Goal: Information Seeking & Learning: Learn about a topic

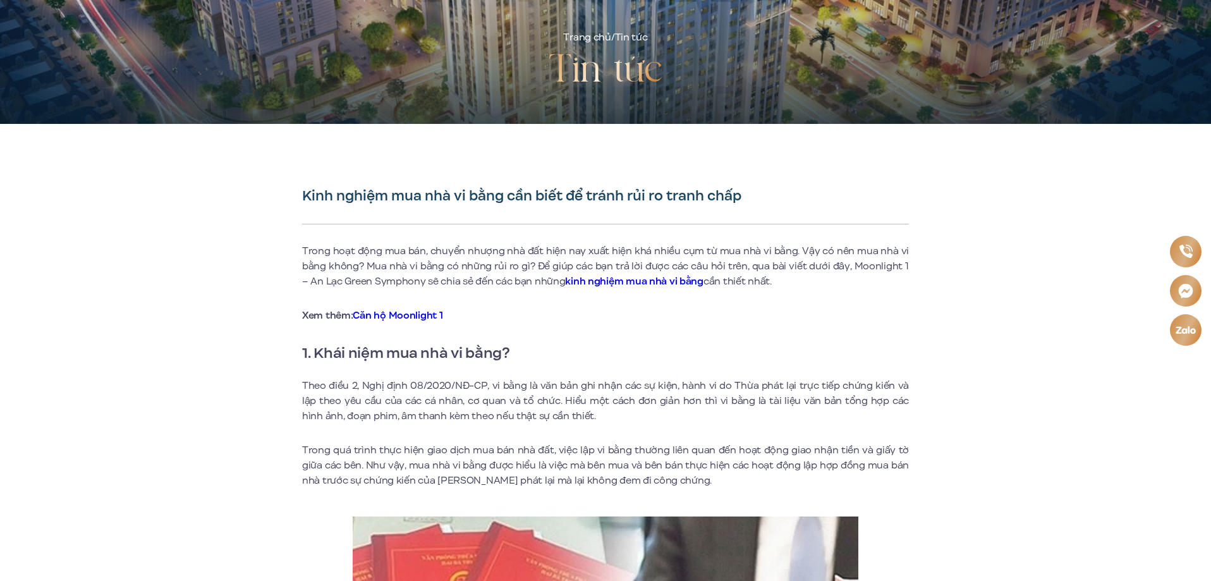
scroll to position [253, 0]
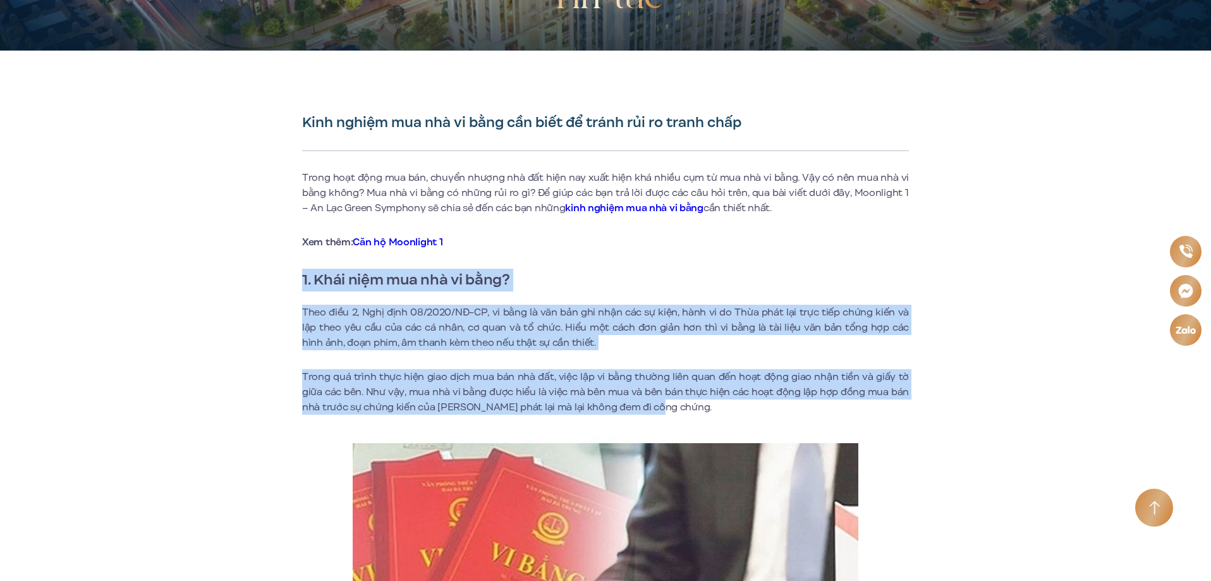
drag, startPoint x: 303, startPoint y: 279, endPoint x: 653, endPoint y: 411, distance: 374.3
copy div "1. Khái niệm mua nhà vi bằng? Theo điều 2, Nghị định 08/2020/NĐ-CP, vi bằng là …"
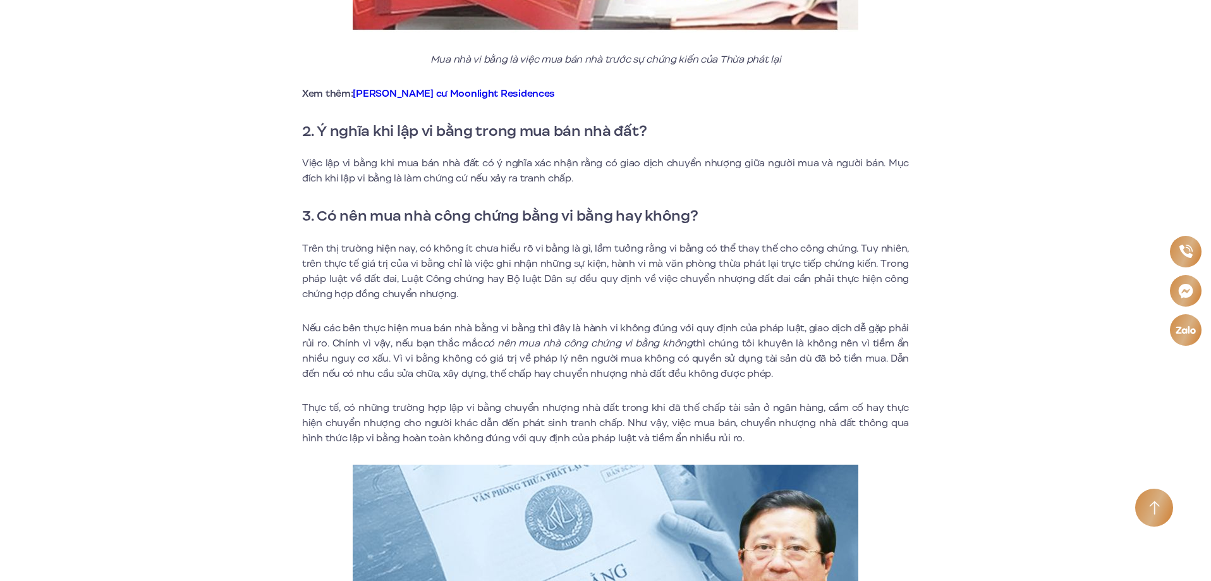
scroll to position [1011, 0]
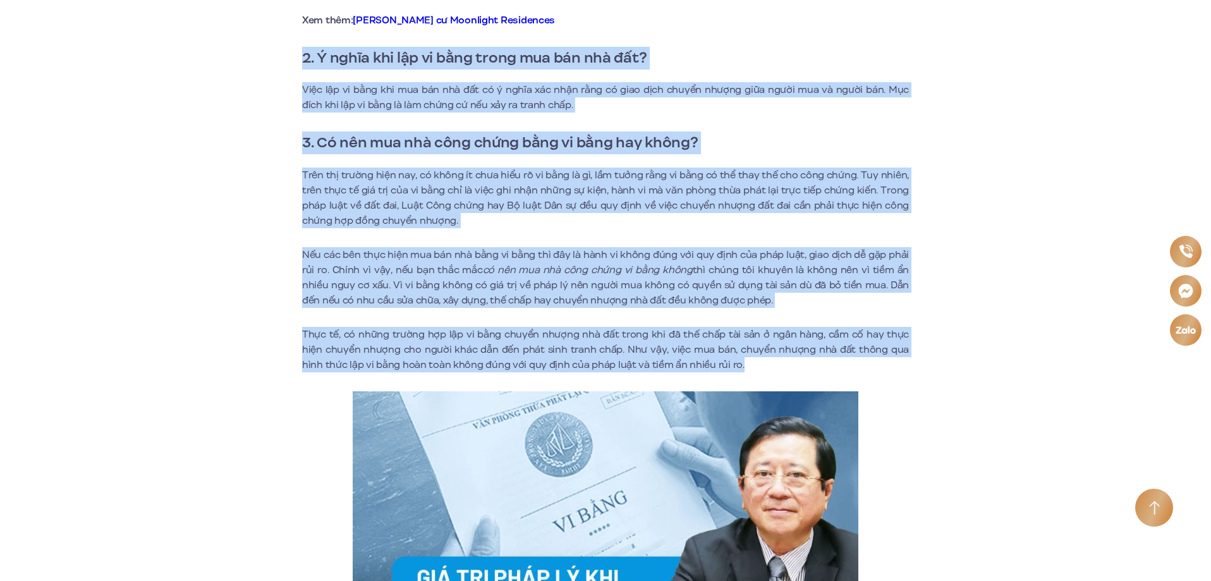
drag, startPoint x: 302, startPoint y: 56, endPoint x: 697, endPoint y: 367, distance: 503.2
copy div "1. L ipsum dol sit am còad elits doe téi utl̀ et́d? Magn ali en admi ven qui …"
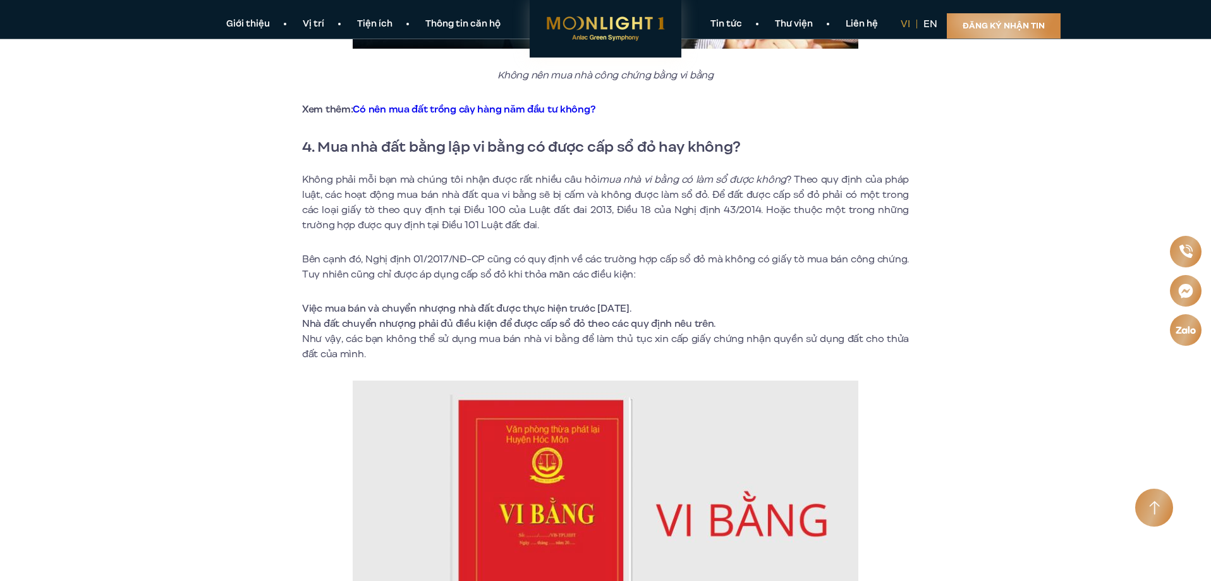
scroll to position [1580, 0]
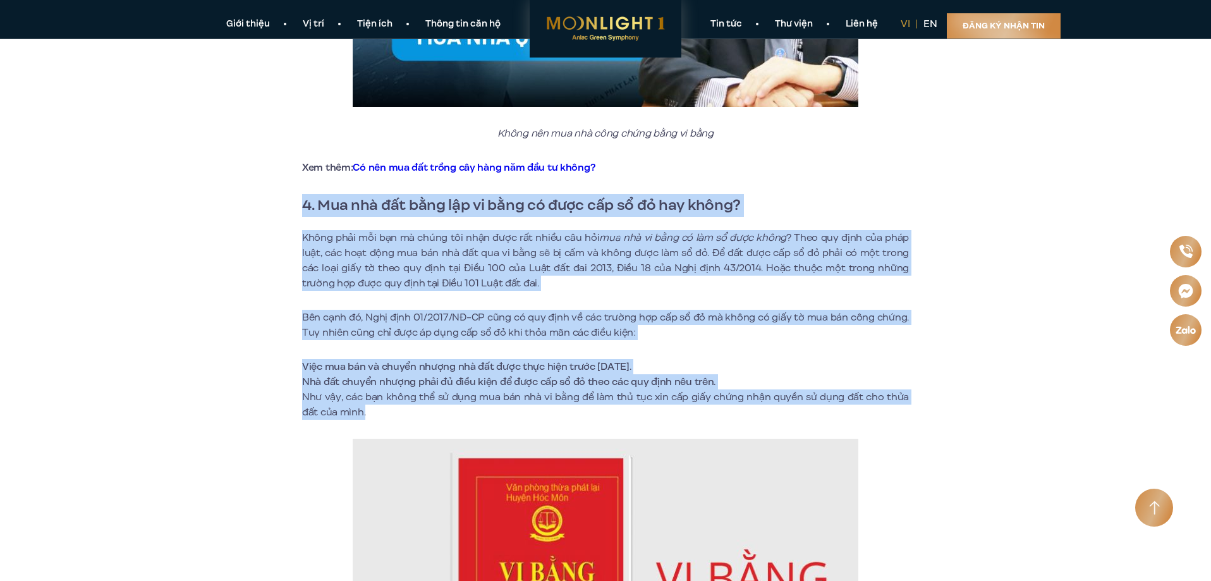
drag, startPoint x: 303, startPoint y: 202, endPoint x: 366, endPoint y: 413, distance: 220.2
copy div "3. Lor ips̀ dós am̀co aḍe se dòei té inc̣u láe dỏ mả ali enima? Minim ve…"
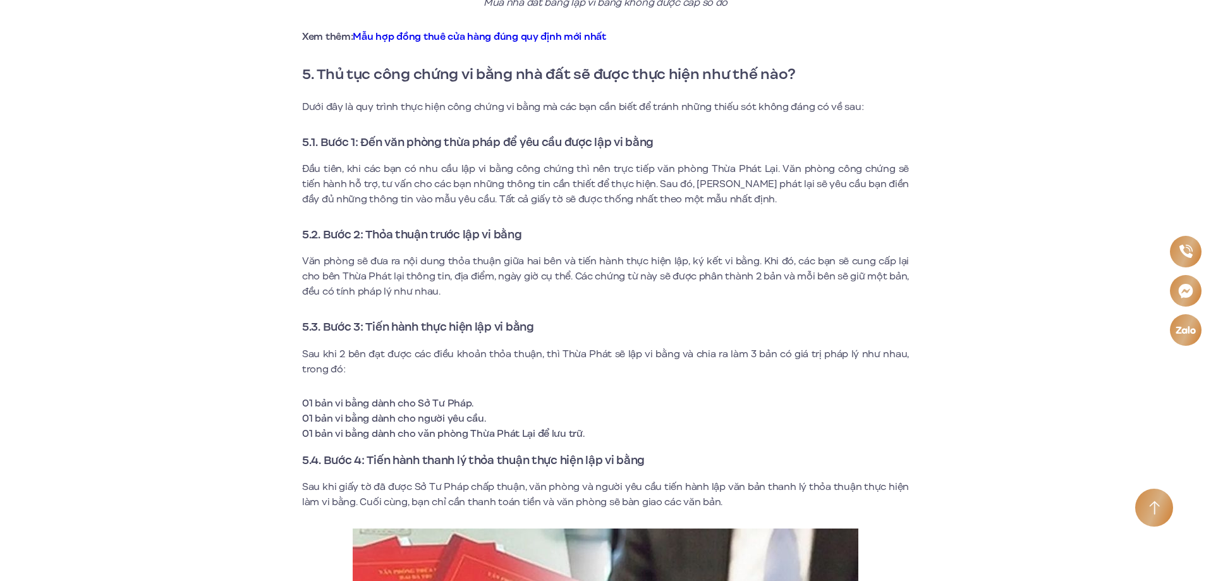
scroll to position [2339, 0]
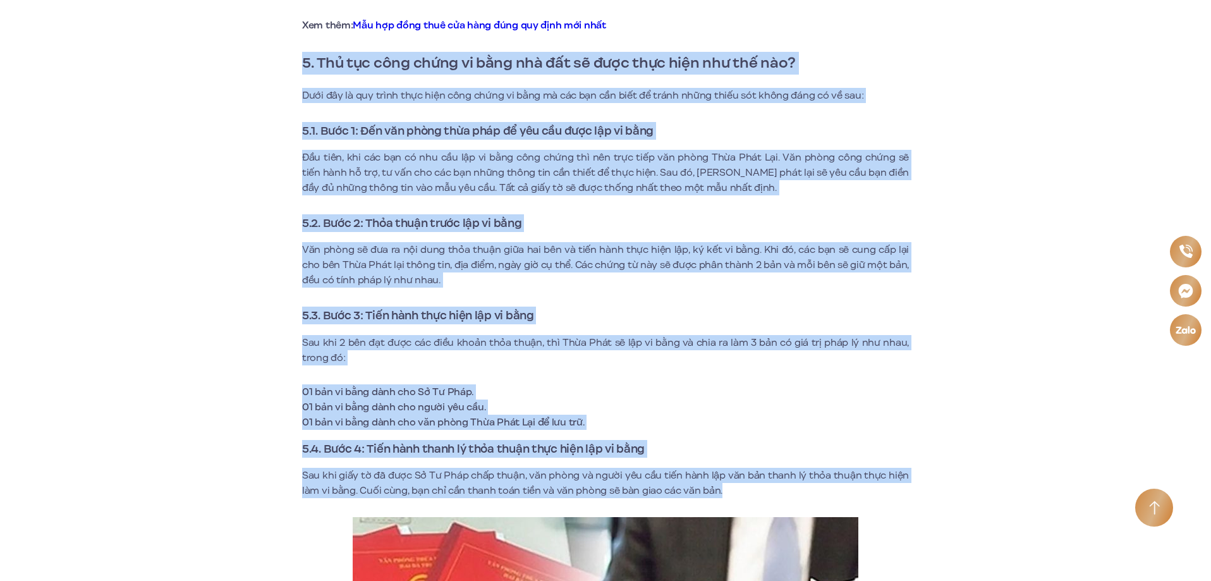
drag, startPoint x: 304, startPoint y: 63, endPoint x: 729, endPoint y: 488, distance: 601.6
copy div "3. Lor ips dolo sitam co adip eli sed do eius temp inci utl etd mag? Aliq eni a…"
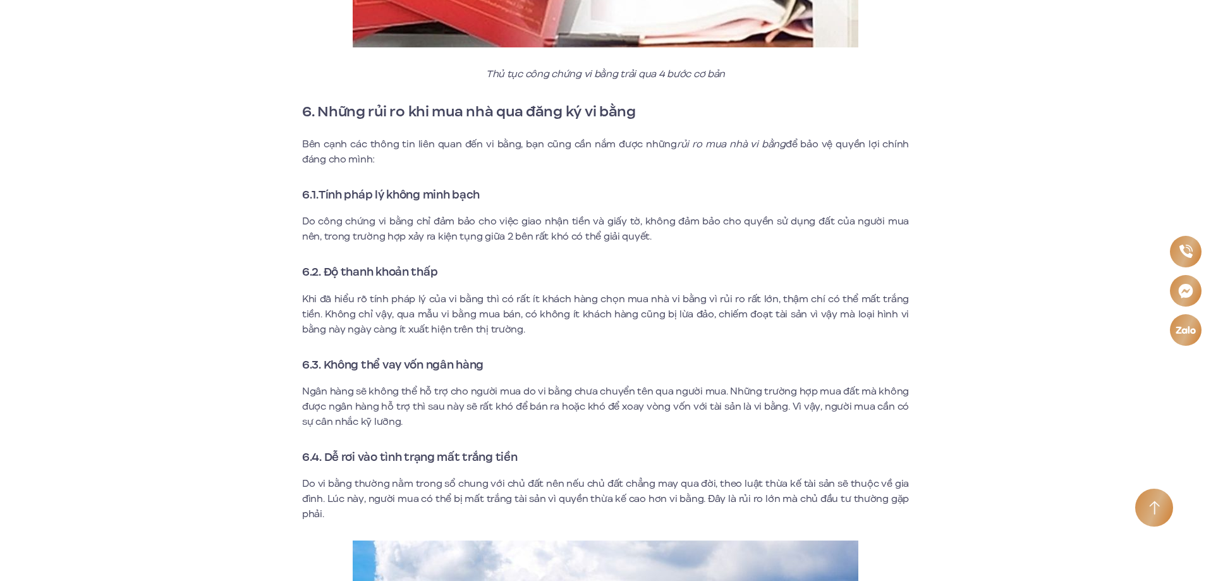
scroll to position [3097, 0]
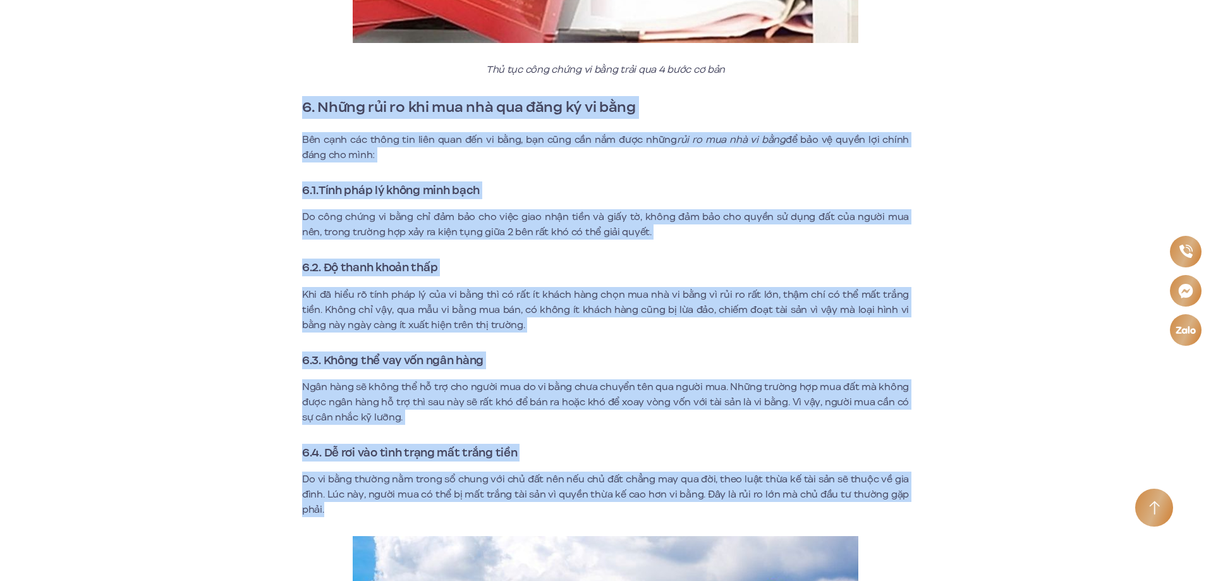
drag, startPoint x: 304, startPoint y: 106, endPoint x: 367, endPoint y: 510, distance: 408.8
click at [367, 510] on div "Trong hoạt động mua bán, chuyển nhượng nhà đất hiện nay xuất hiện khá nhiều cụm…" at bounding box center [605, 369] width 607 height 6086
copy div "6. Lorem ips do sit ame con adi elit se do eius Tem inci utl etdol mag aliq eni…"
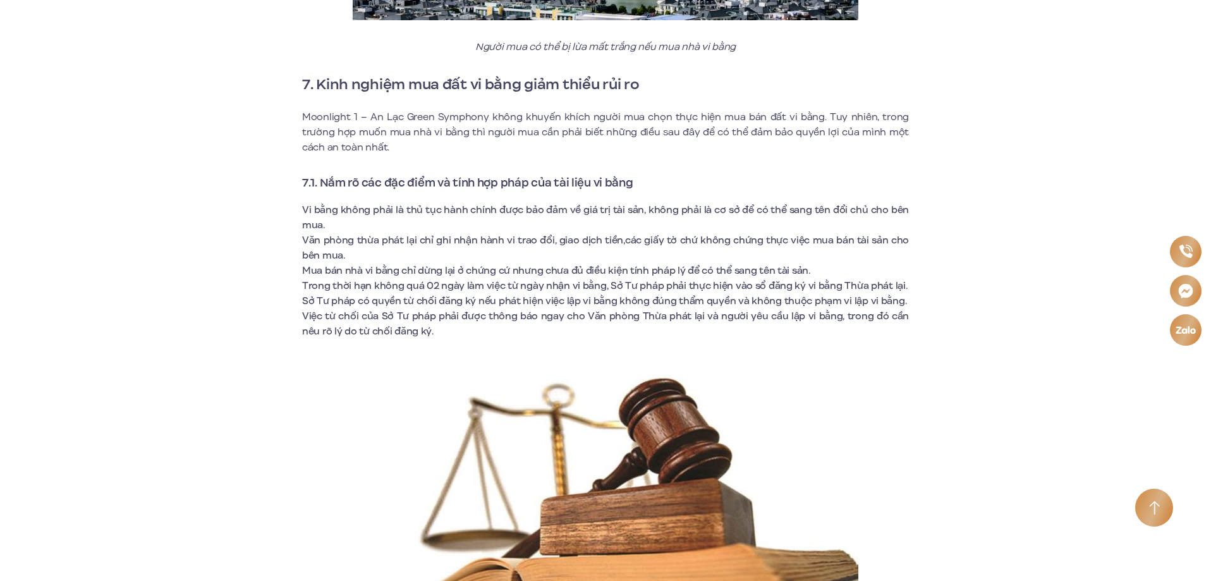
scroll to position [3982, 0]
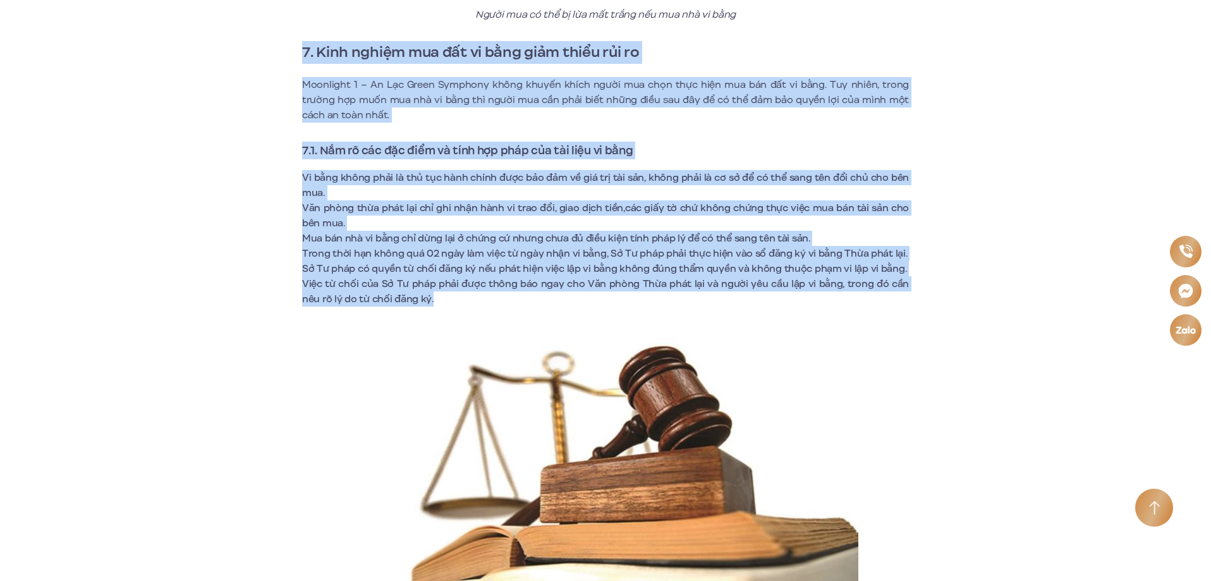
drag, startPoint x: 303, startPoint y: 51, endPoint x: 415, endPoint y: 296, distance: 269.6
copy div "7. Lore ipsumd sit ame co adip elit seddo eiu te Incididun 7 – Ut Lab Etdol Mag…"
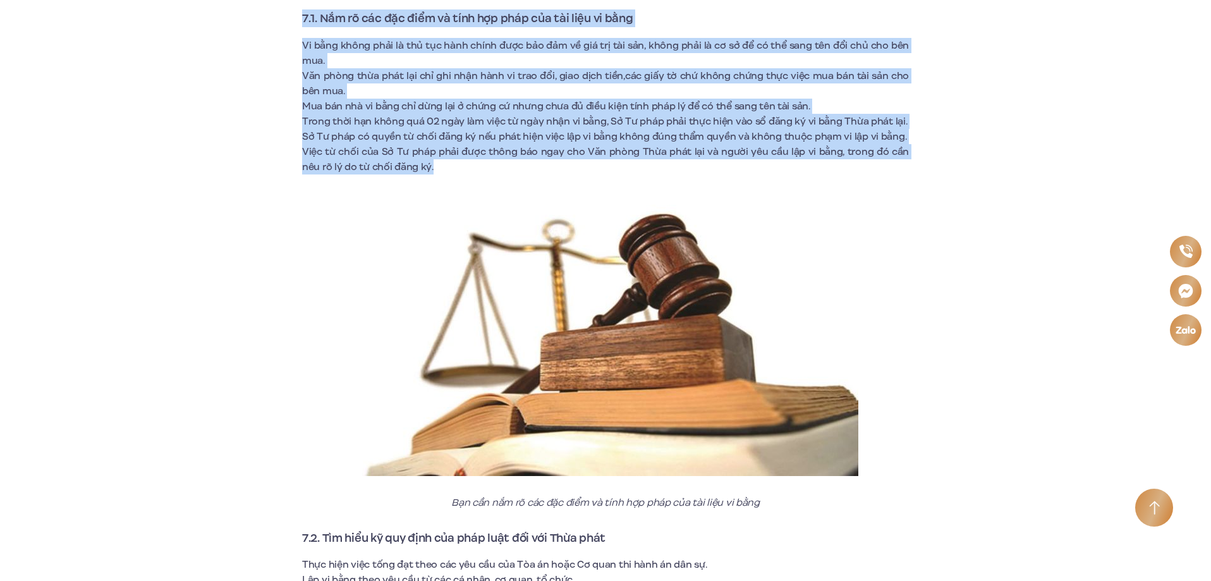
scroll to position [4361, 0]
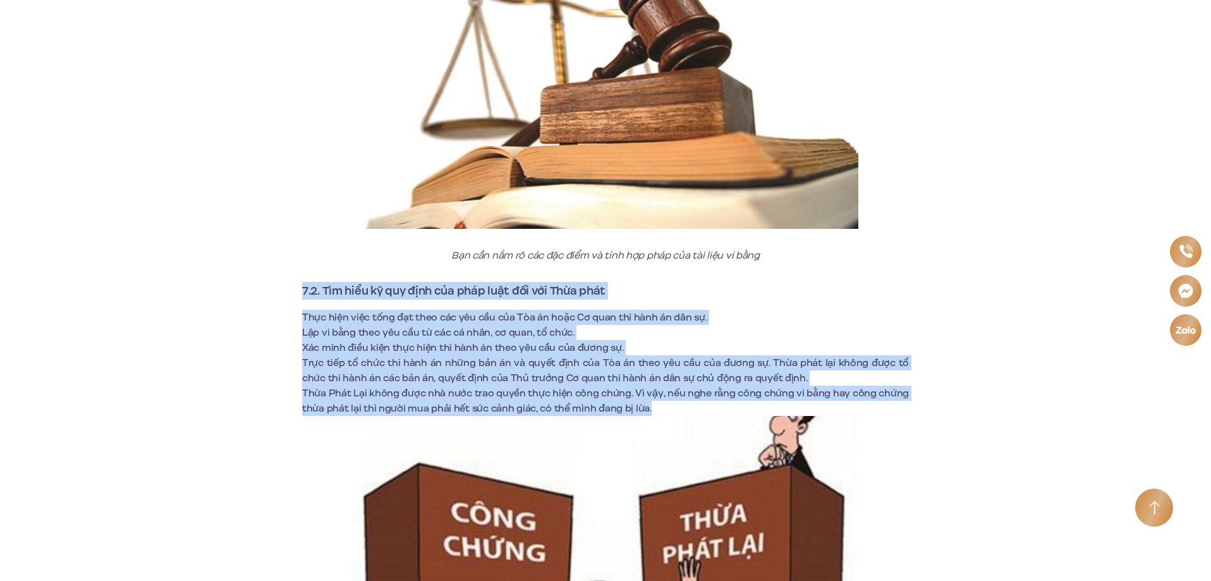
drag, startPoint x: 303, startPoint y: 287, endPoint x: 657, endPoint y: 405, distance: 373.8
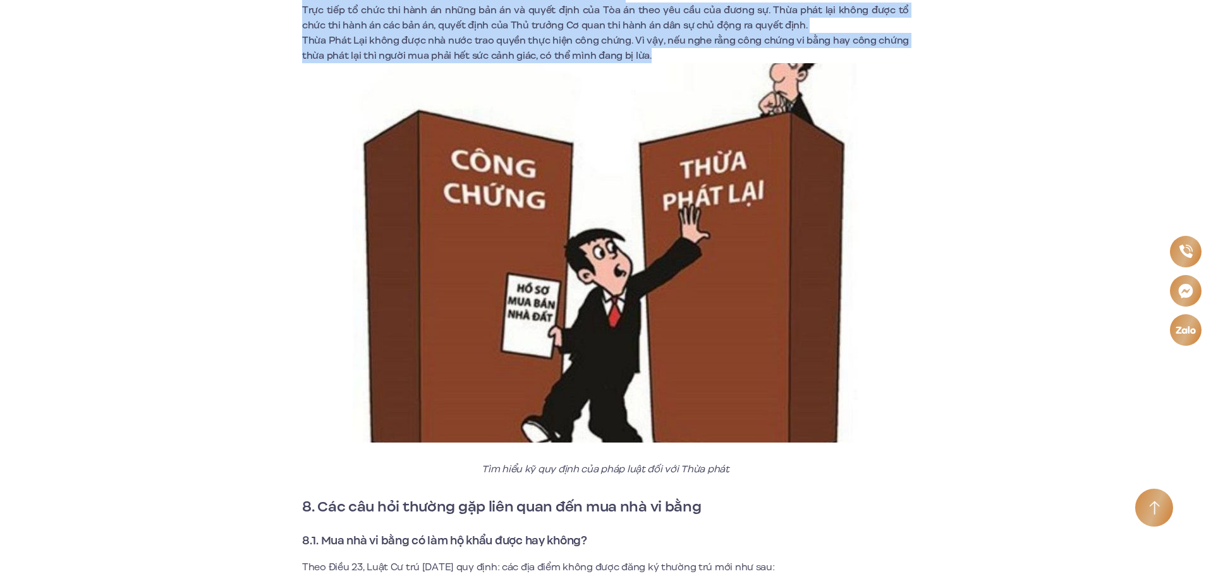
scroll to position [4804, 0]
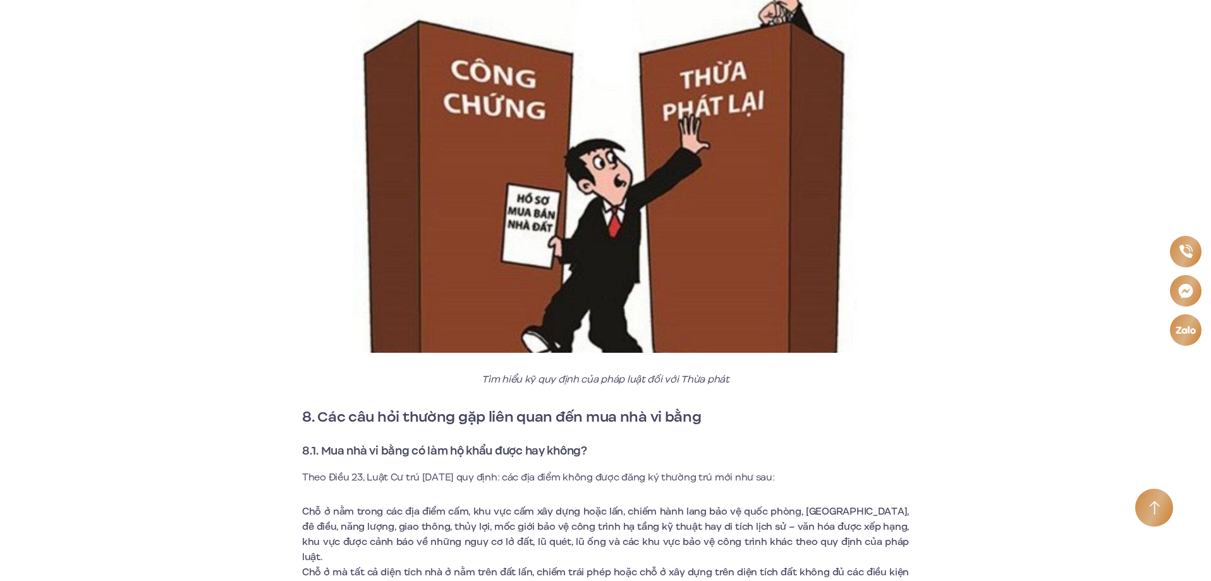
copy div "7.2. Tìm hiểu kỹ quy định của pháp luật đối với Thừa phát Thực hiện việc tống đ…"
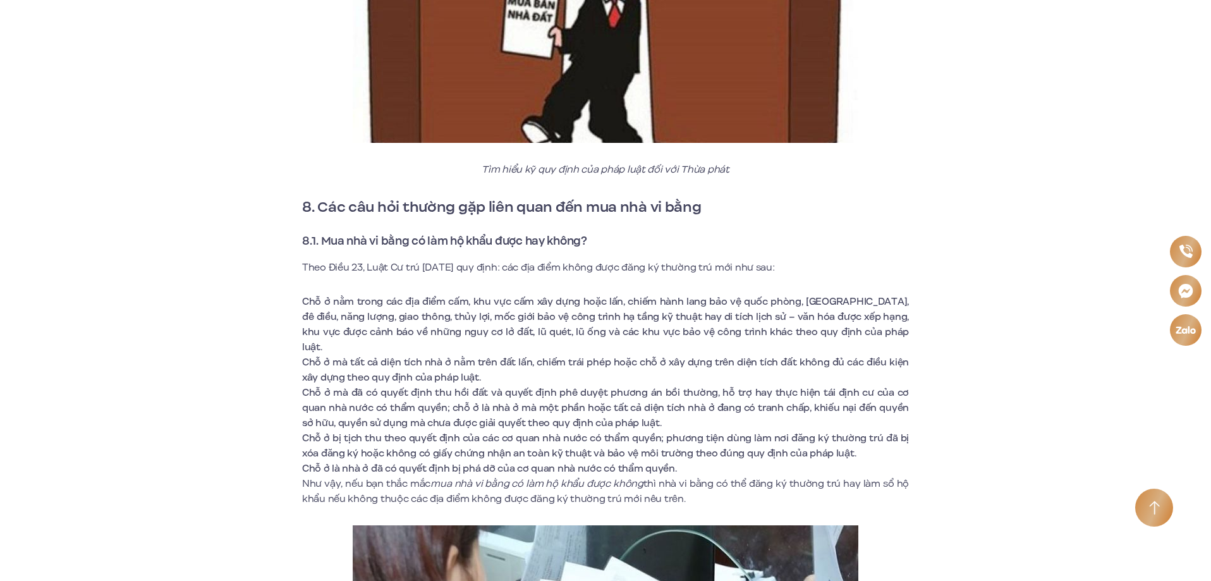
scroll to position [5057, 0]
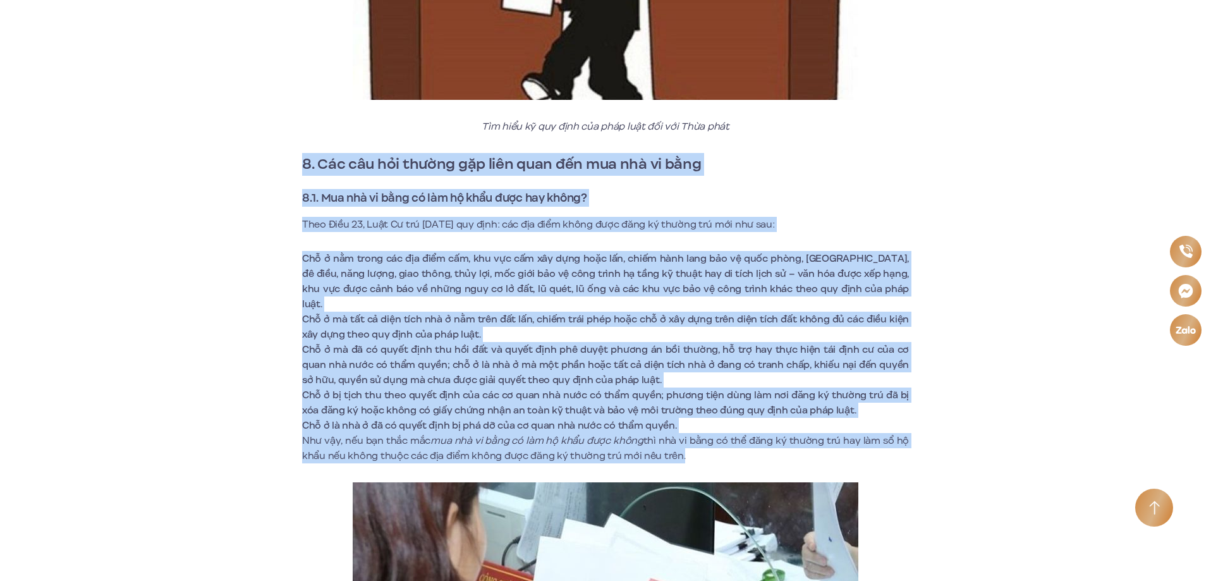
drag, startPoint x: 302, startPoint y: 161, endPoint x: 687, endPoint y: 448, distance: 480.1
copy div "6. Lor ips dol sitame con adip elit sed doe tem in utla 3.9. Etd mag al enim ad…"
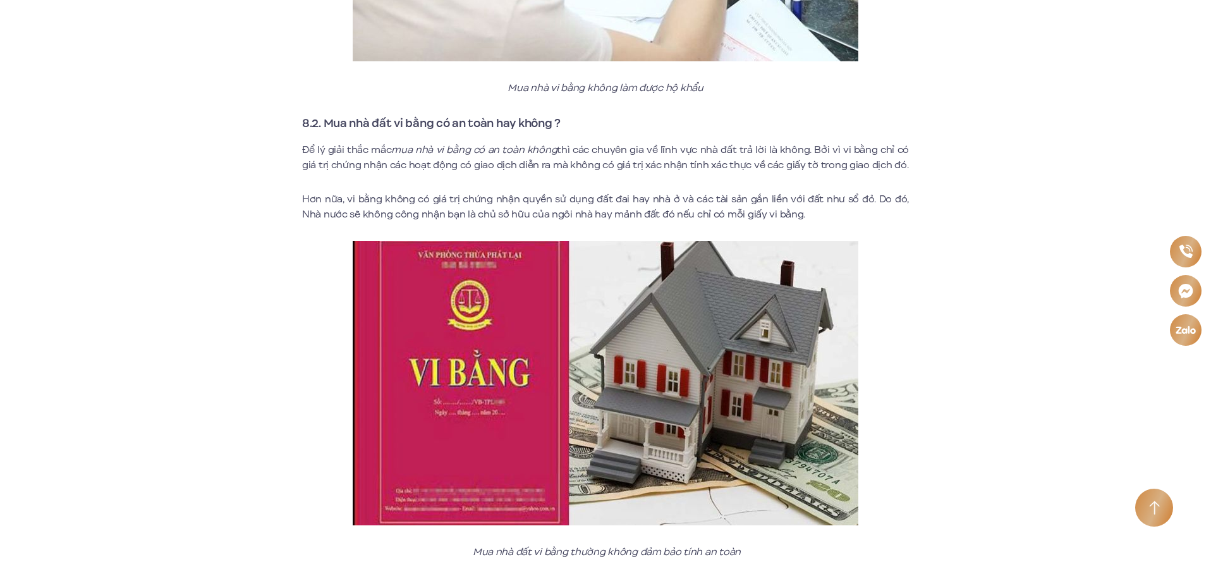
scroll to position [5815, 0]
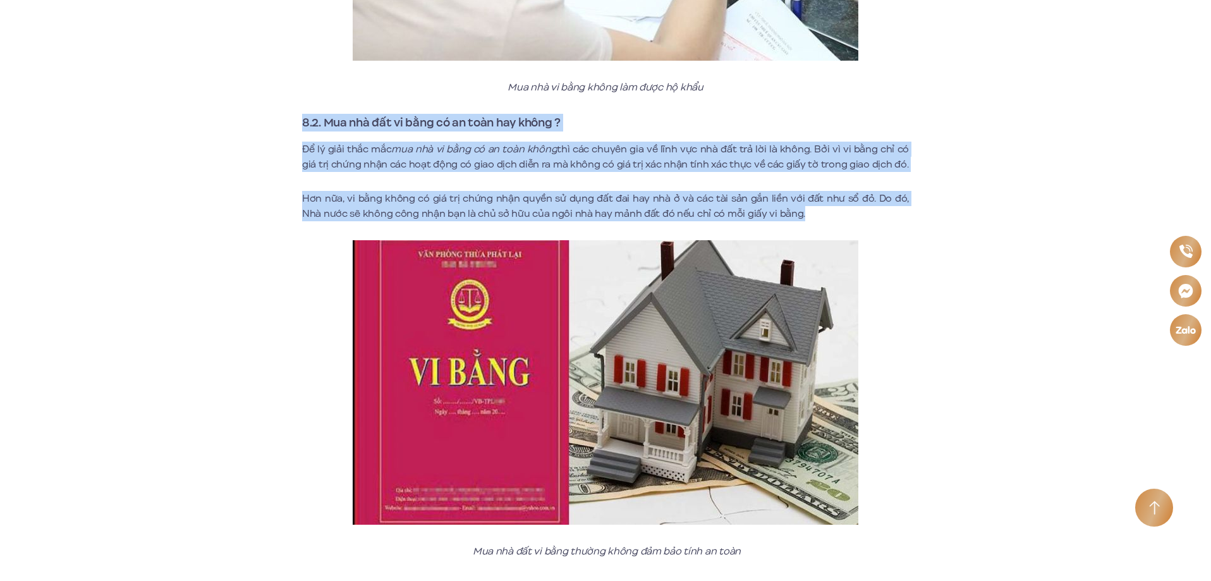
drag, startPoint x: 304, startPoint y: 106, endPoint x: 783, endPoint y: 204, distance: 488.3
copy div "8.2. Mua nhà đất vi bằng có an toàn hay không ? Để lý giải thắc mắc mua nhà vi …"
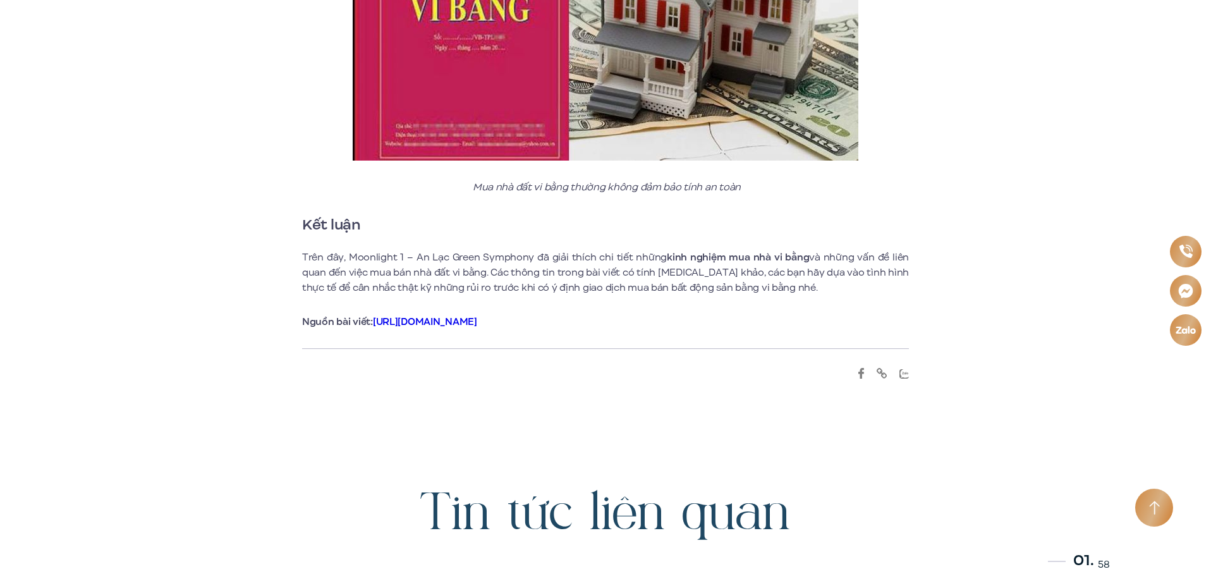
scroll to position [6194, 0]
